Goal: Transaction & Acquisition: Obtain resource

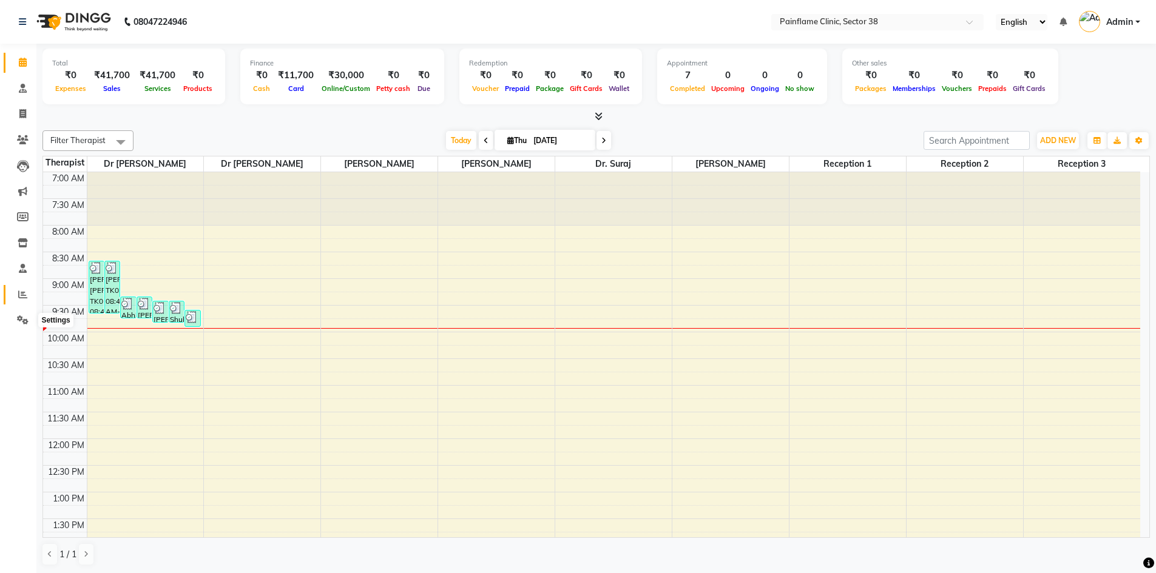
click at [26, 297] on icon at bounding box center [22, 294] width 9 height 9
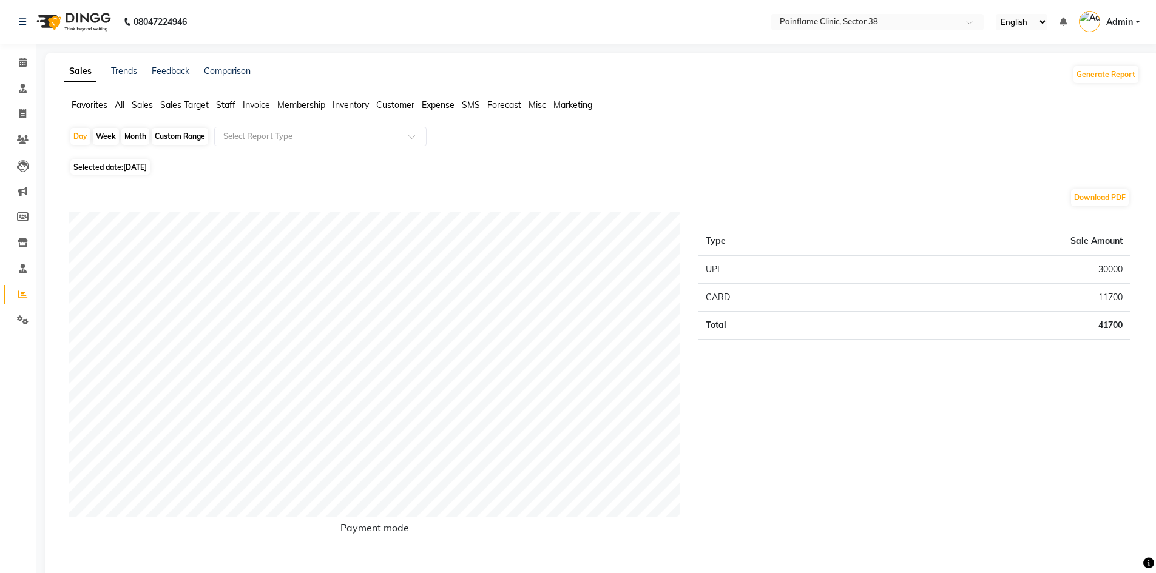
click at [254, 104] on span "Invoice" at bounding box center [256, 105] width 27 height 11
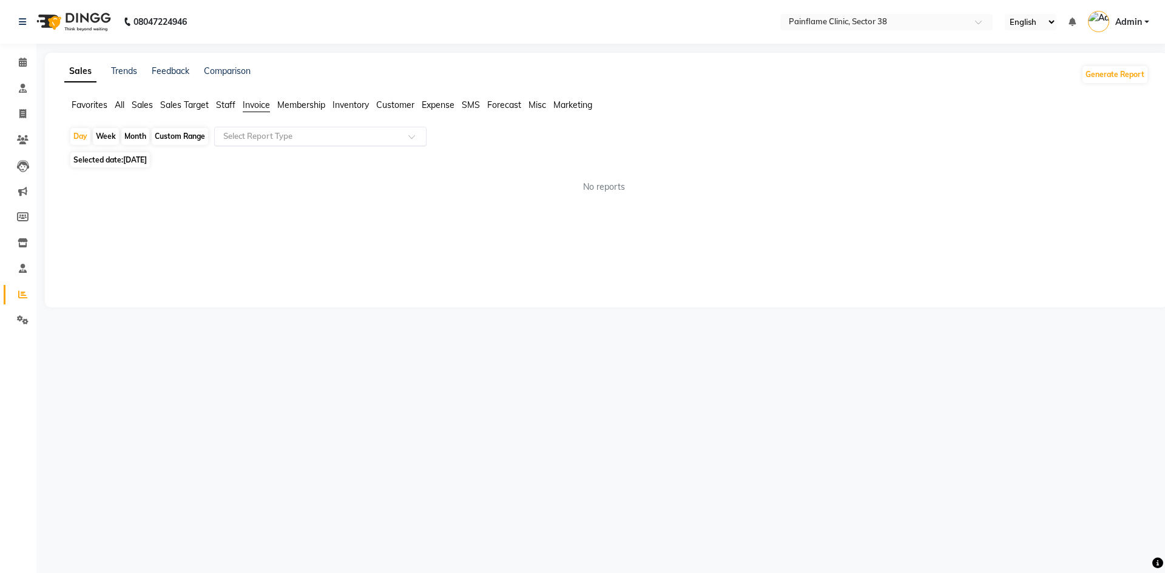
click at [268, 138] on input "text" at bounding box center [308, 136] width 175 height 12
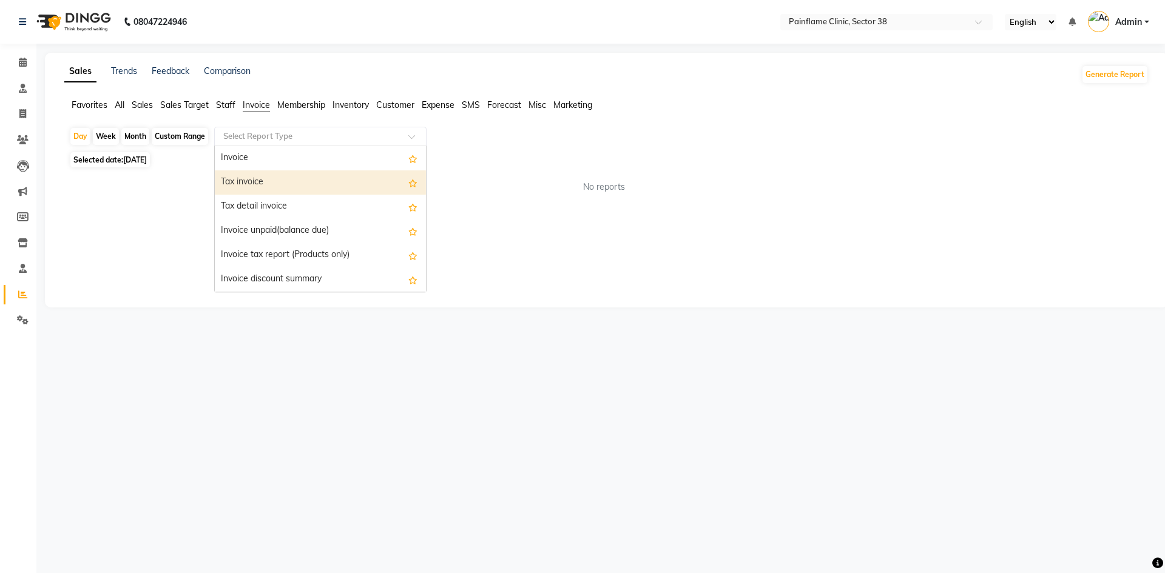
click at [243, 184] on div "Tax invoice" at bounding box center [320, 183] width 211 height 24
select select "full_report"
select select "csv"
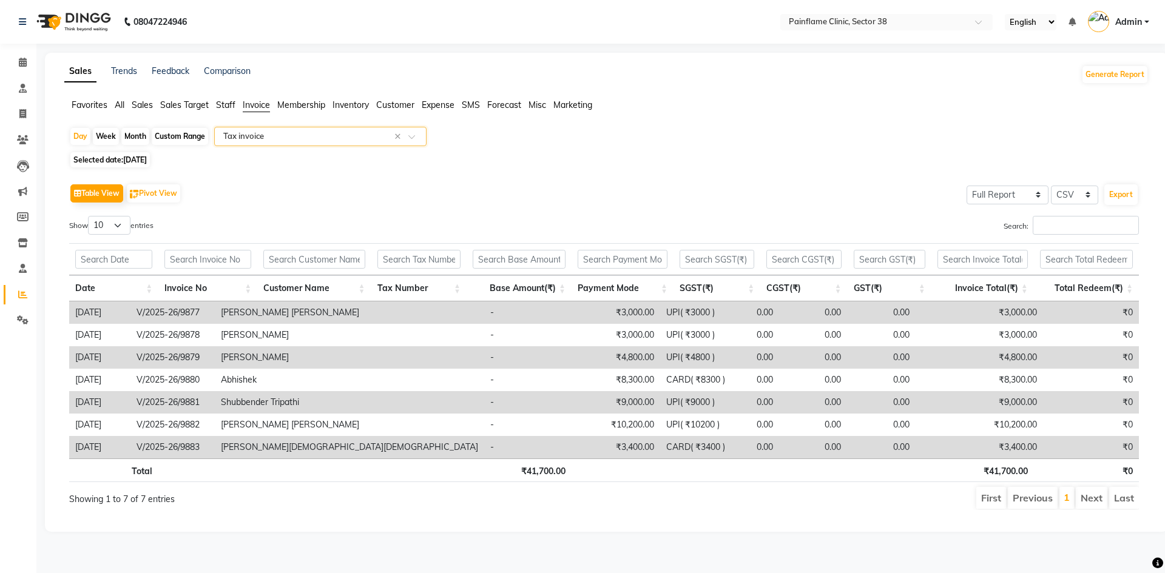
click at [195, 138] on div "Custom Range" at bounding box center [180, 136] width 56 height 17
select select "9"
select select "2025"
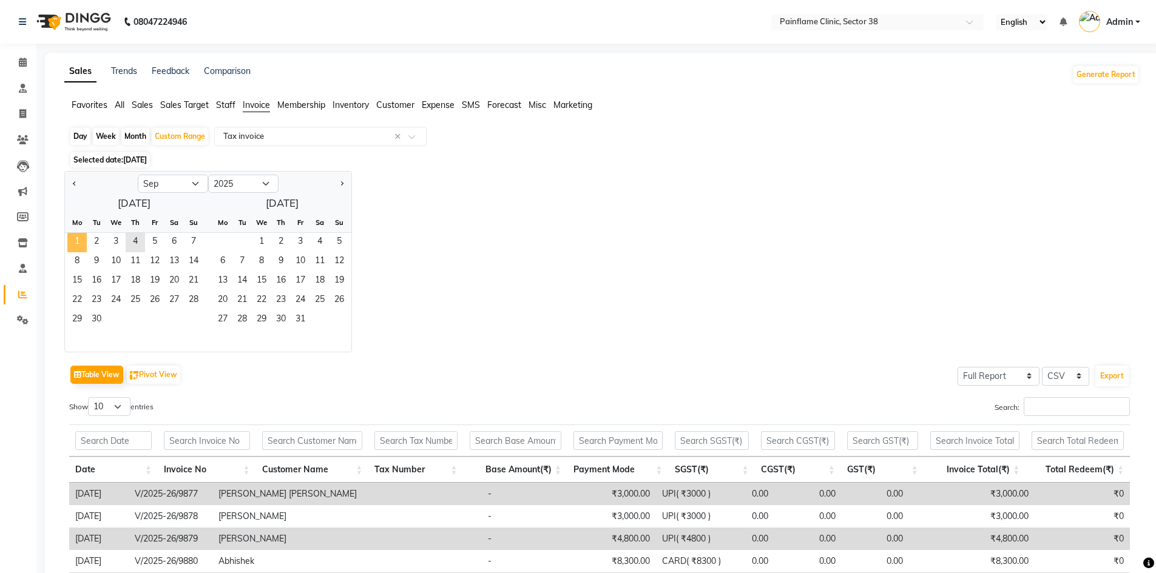
click at [81, 241] on span "1" at bounding box center [76, 242] width 19 height 19
click at [121, 245] on span "3" at bounding box center [115, 242] width 19 height 19
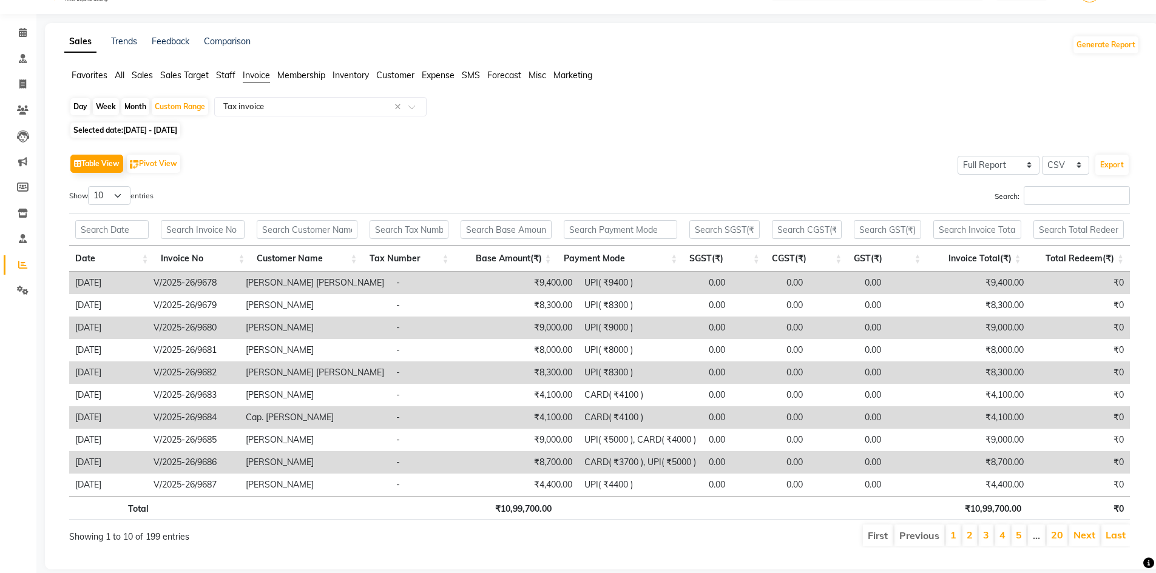
scroll to position [53, 0]
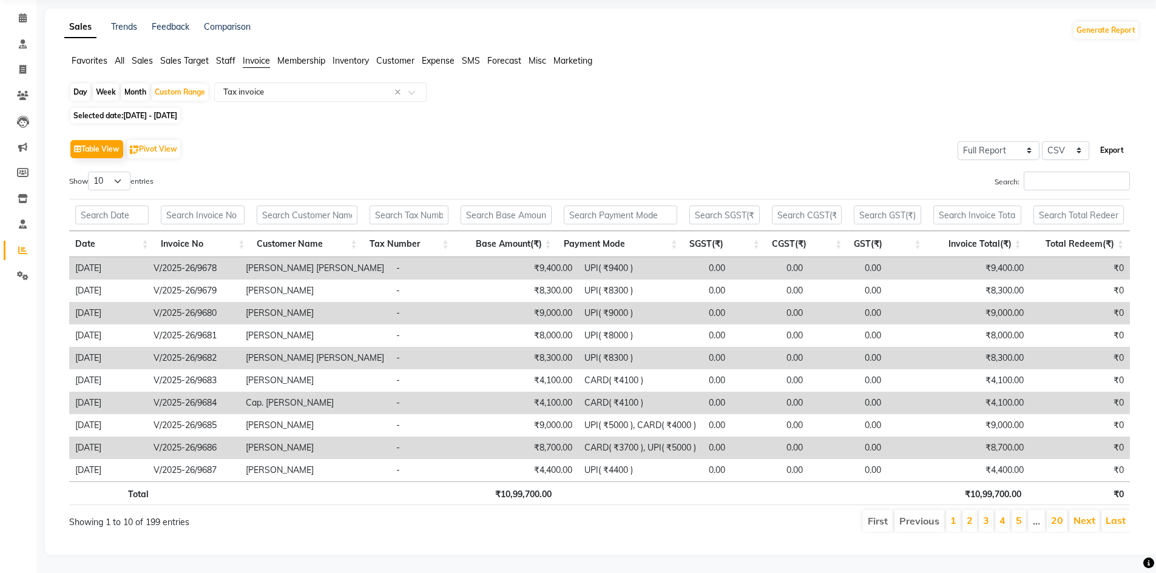
click at [1109, 140] on button "Export" at bounding box center [1111, 150] width 33 height 21
